Goal: Transaction & Acquisition: Subscribe to service/newsletter

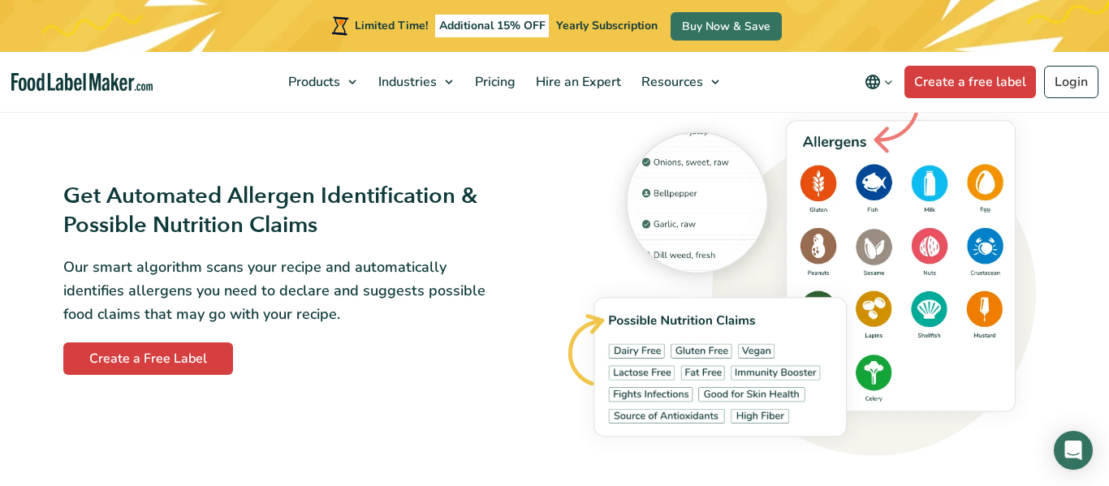
scroll to position [1702, 0]
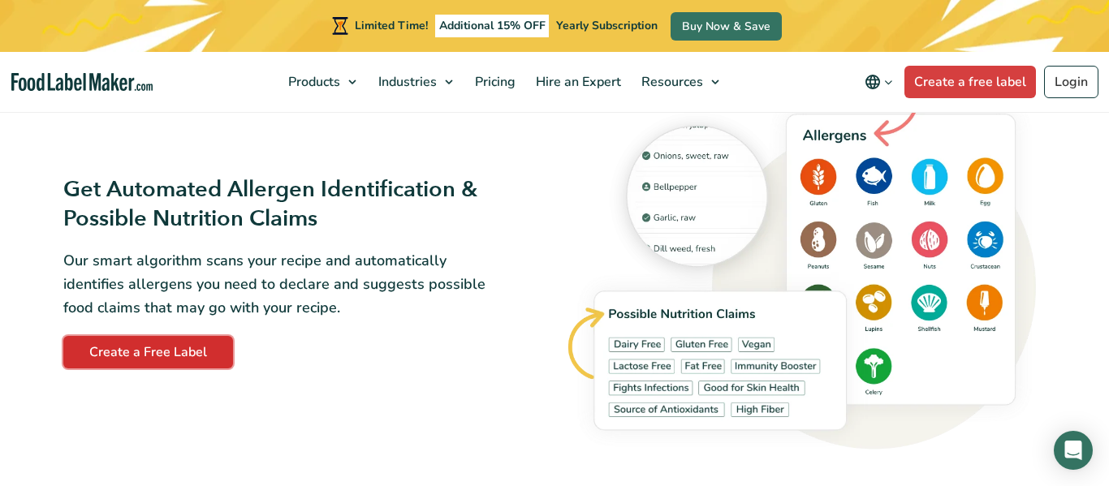
click at [186, 352] on link "Create a Free Label" at bounding box center [148, 352] width 170 height 32
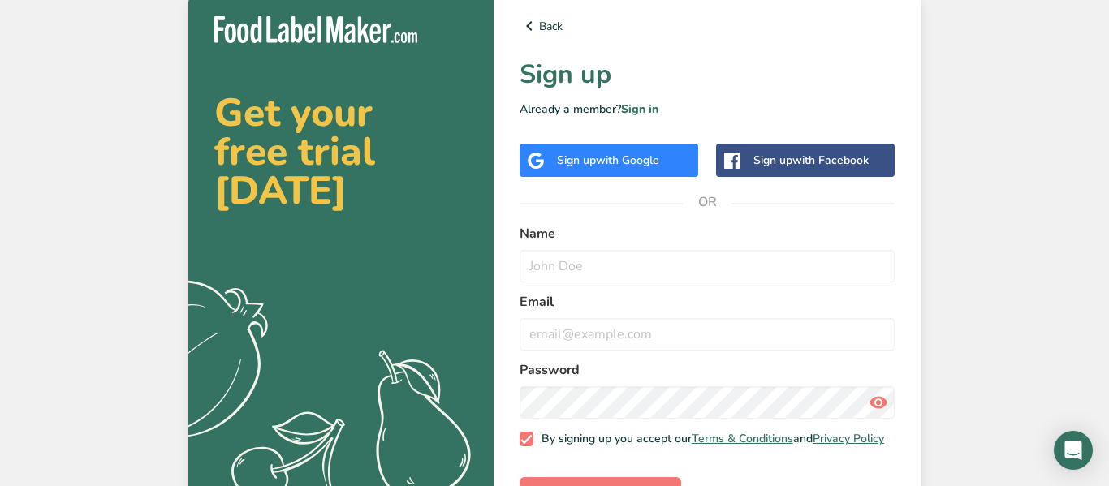
click at [680, 165] on div "Sign up with Google" at bounding box center [609, 160] width 179 height 33
